Goal: Navigation & Orientation: Find specific page/section

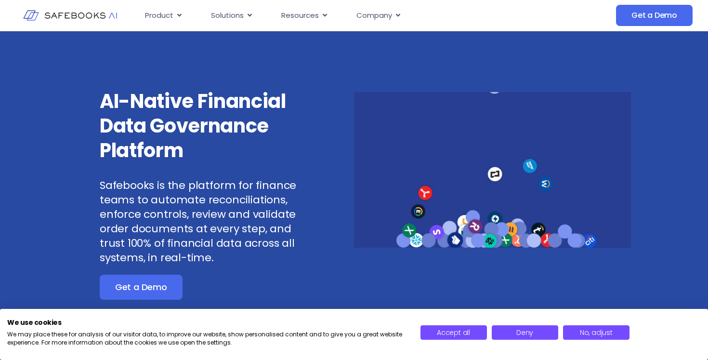
click at [72, 13] on img at bounding box center [70, 15] width 94 height 27
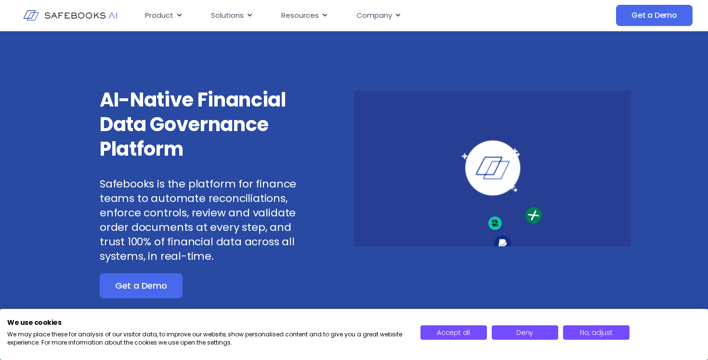
click at [53, 13] on img at bounding box center [70, 15] width 94 height 27
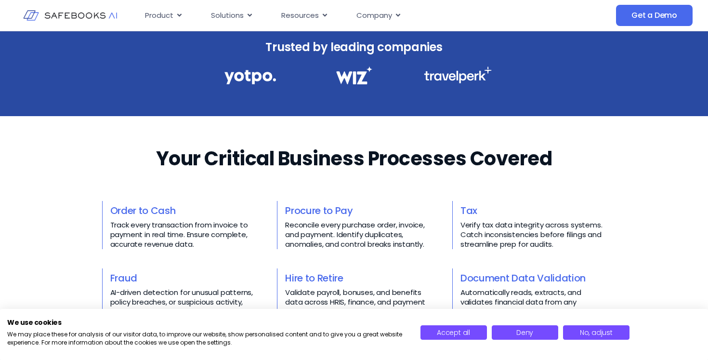
scroll to position [382, 0]
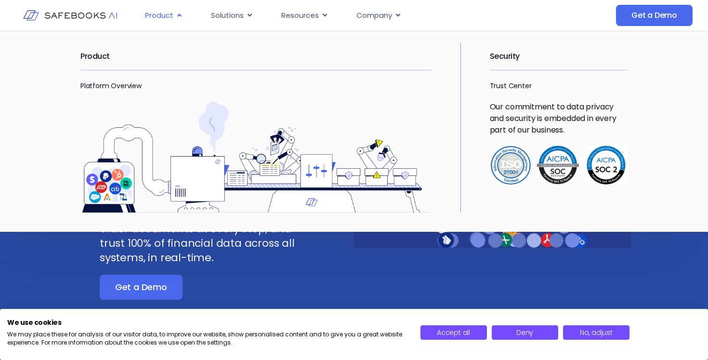
click at [182, 13] on div "Product Close Product Open Product" at bounding box center [163, 15] width 53 height 19
click at [100, 83] on link "Platform Overview" at bounding box center [110, 86] width 61 height 10
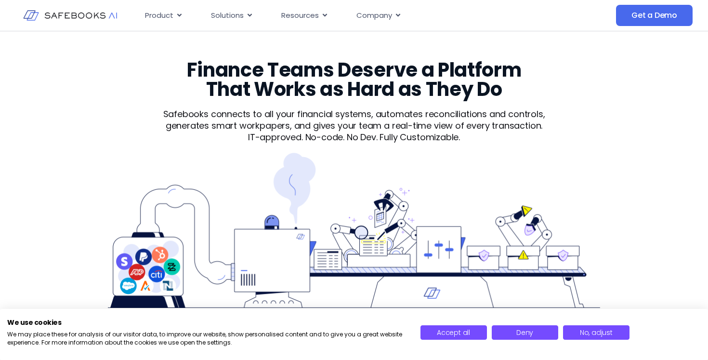
click at [68, 13] on img at bounding box center [70, 15] width 94 height 27
